Goal: Navigation & Orientation: Find specific page/section

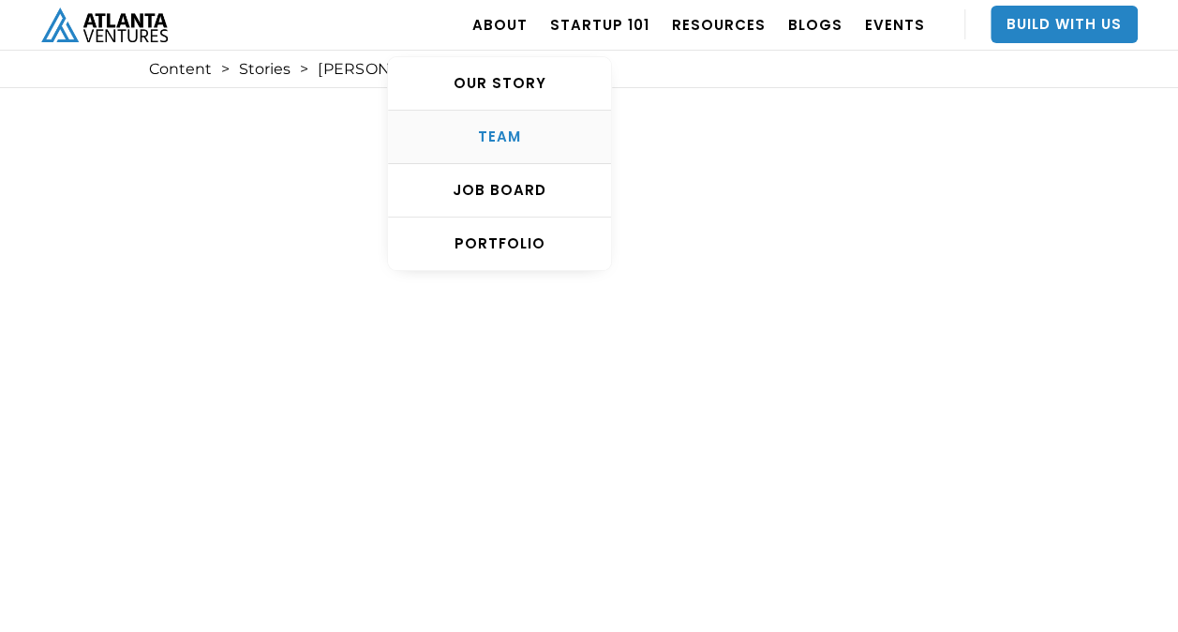
click at [516, 135] on div "TEAM" at bounding box center [499, 136] width 223 height 19
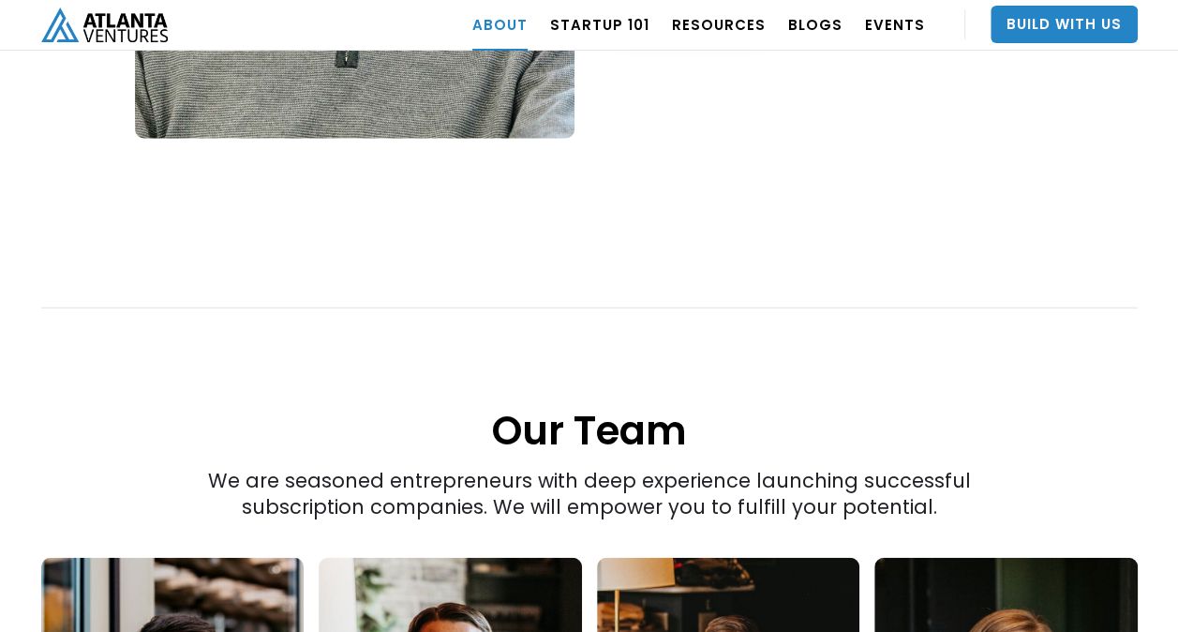
scroll to position [2233, 0]
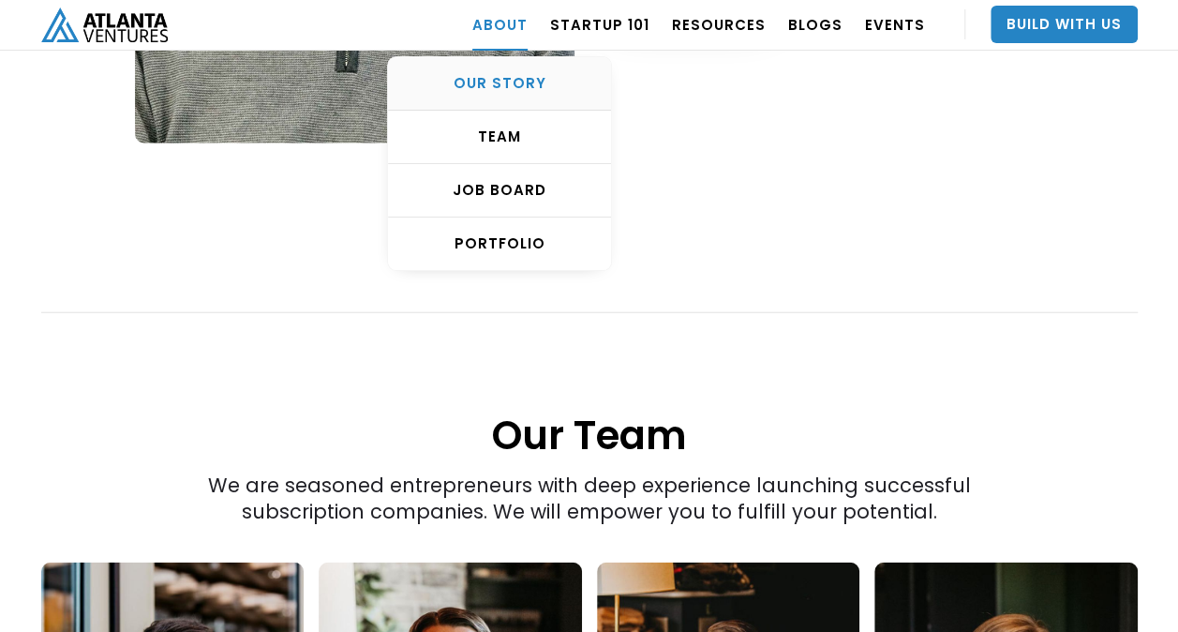
click at [517, 81] on div "OUR STORY" at bounding box center [499, 83] width 223 height 19
